Goal: Task Accomplishment & Management: Manage account settings

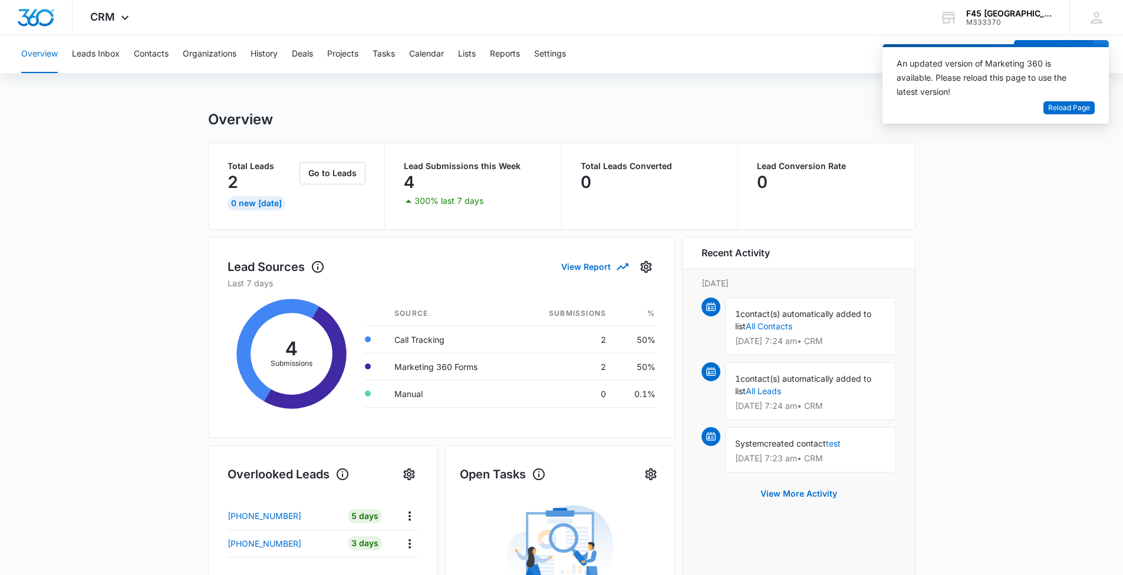
click at [335, 176] on button "Go to Leads" at bounding box center [332, 173] width 66 height 22
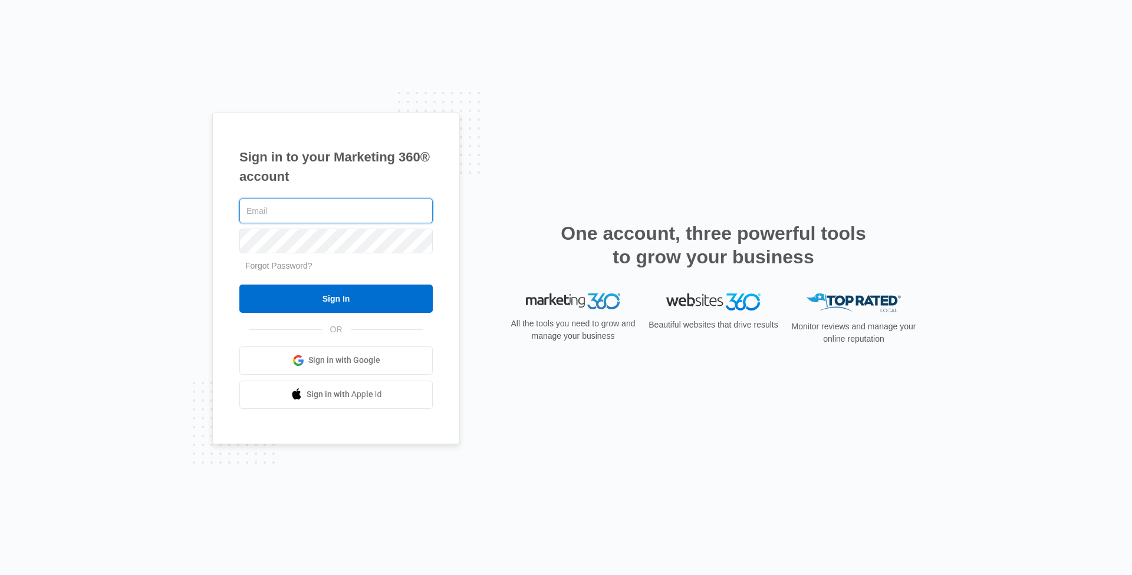
type input "[EMAIL_ADDRESS][DOMAIN_NAME]"
click at [336, 298] on input "Sign In" at bounding box center [335, 299] width 193 height 28
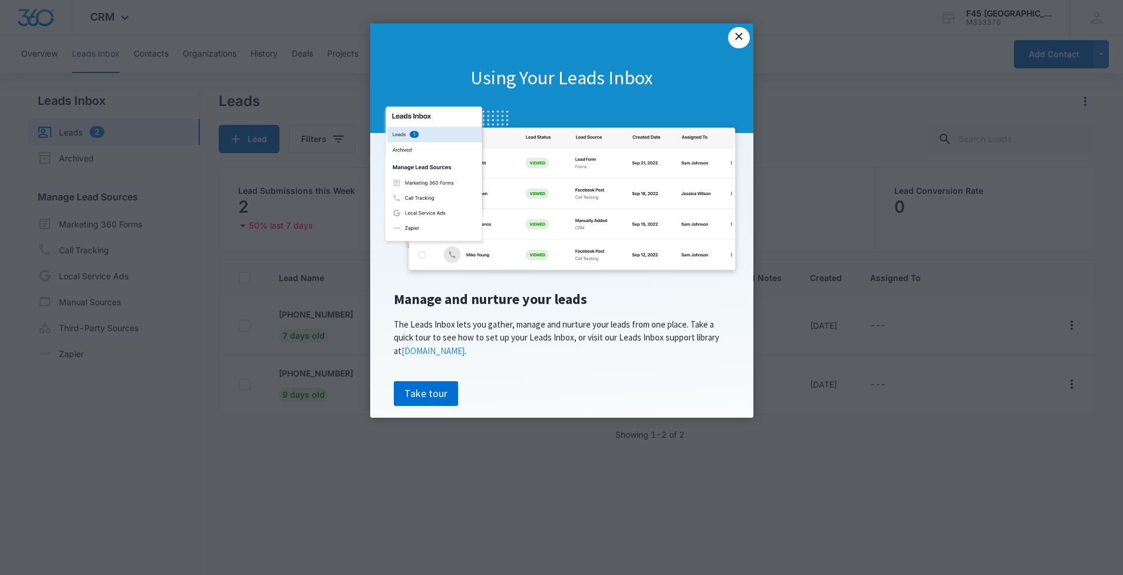
click at [742, 37] on link "×" at bounding box center [738, 37] width 21 height 21
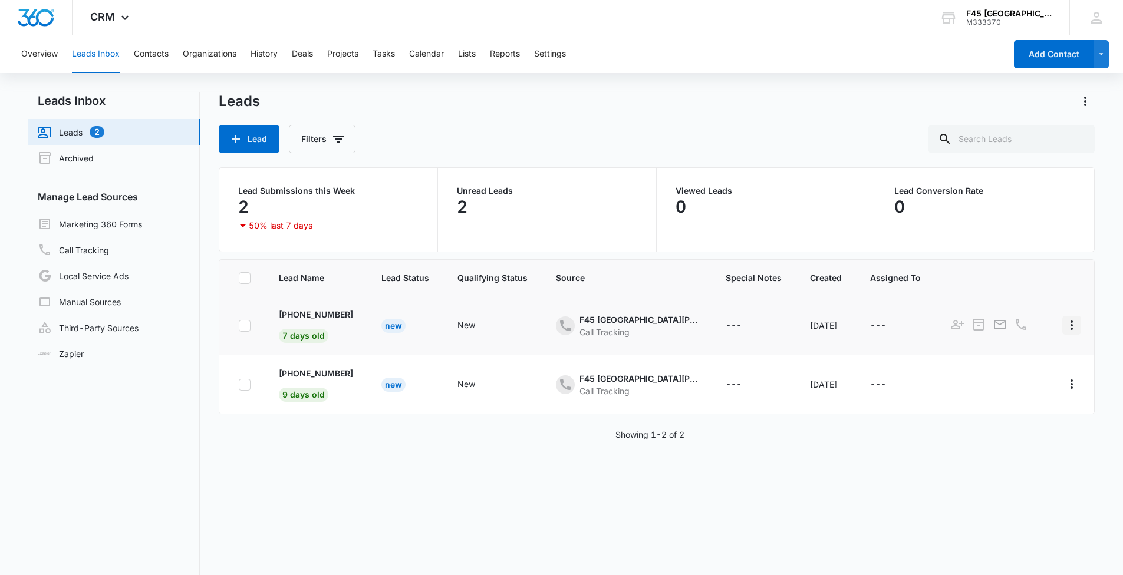
click at [1065, 325] on icon "Actions" at bounding box center [1072, 325] width 14 height 14
click at [740, 22] on div "CRM Apps Reputation Websites Forms CRM Email Social Shop Payments POS Content A…" at bounding box center [561, 17] width 1123 height 35
